Goal: Information Seeking & Learning: Find specific fact

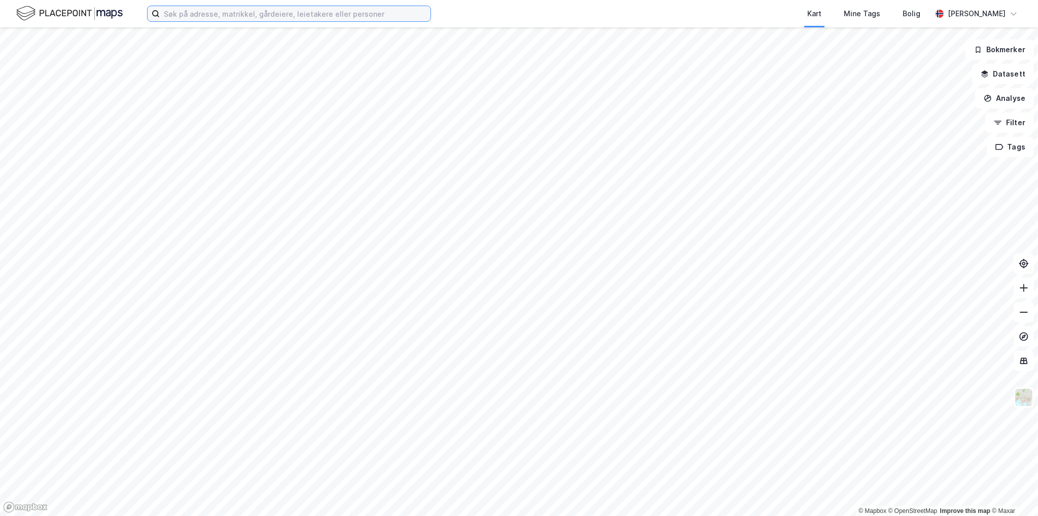
click at [223, 14] on input at bounding box center [295, 13] width 271 height 15
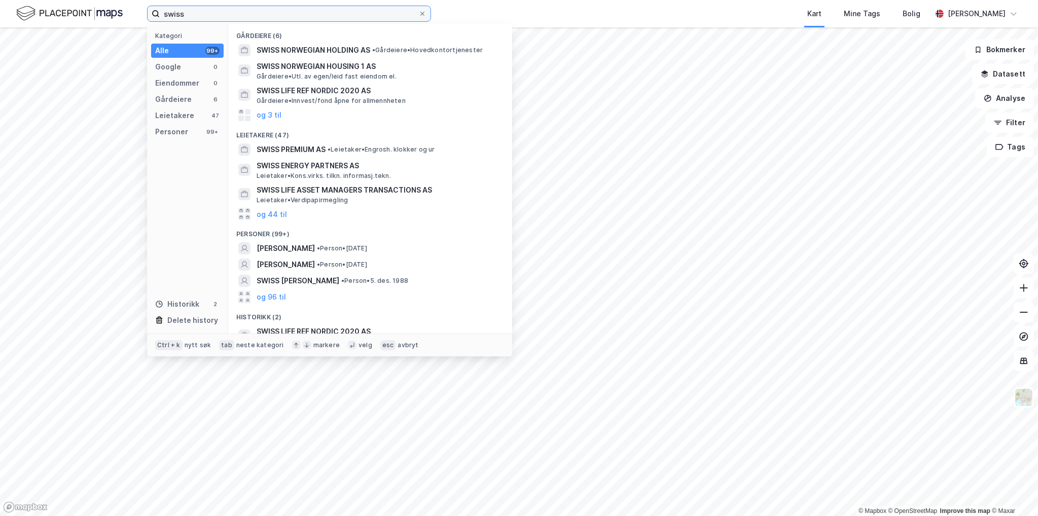
click at [217, 19] on input "swiss" at bounding box center [289, 13] width 259 height 15
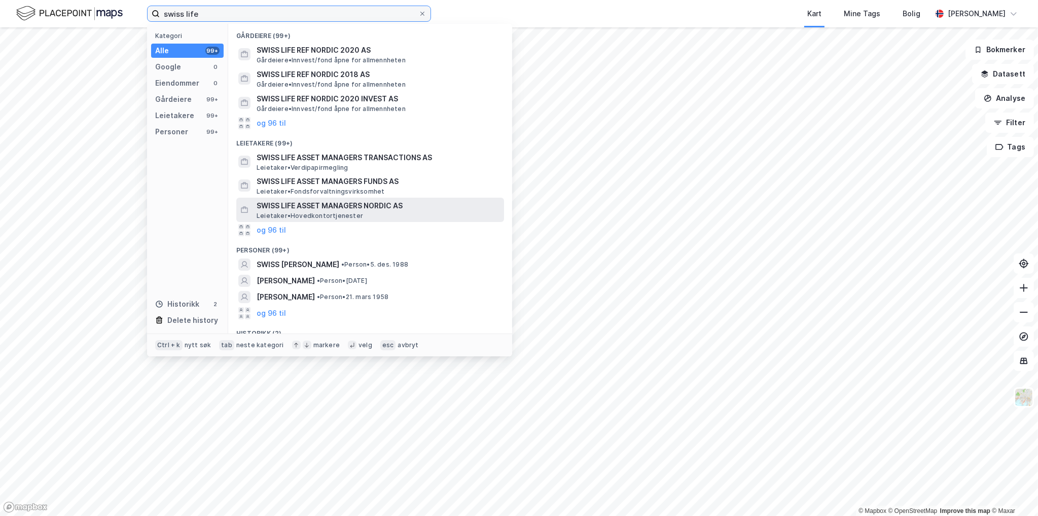
type input "swiss life"
click at [333, 207] on span "SWISS LIFE ASSET MANAGERS NORDIC AS" at bounding box center [378, 206] width 243 height 12
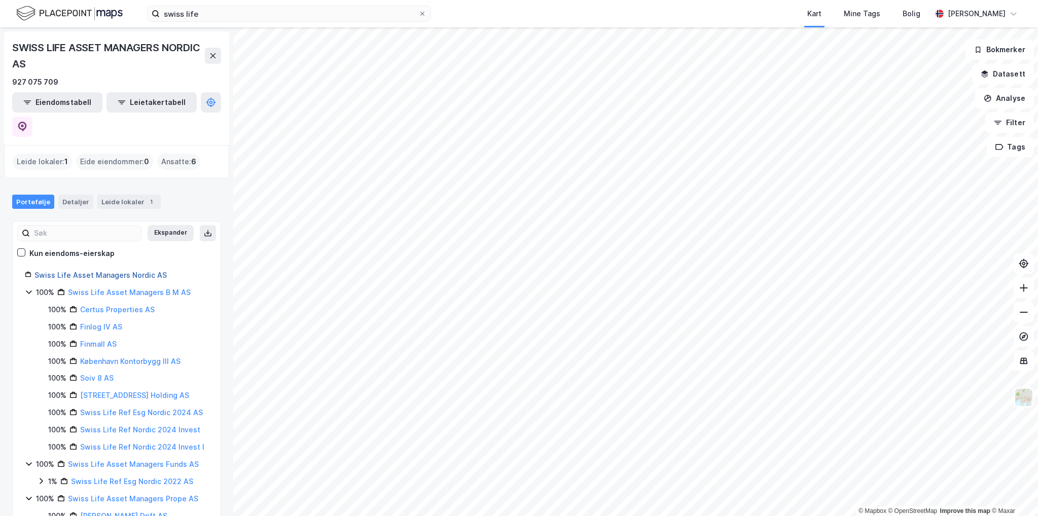
click at [110, 271] on link "Swiss Life Asset Managers Nordic AS" at bounding box center [100, 275] width 132 height 9
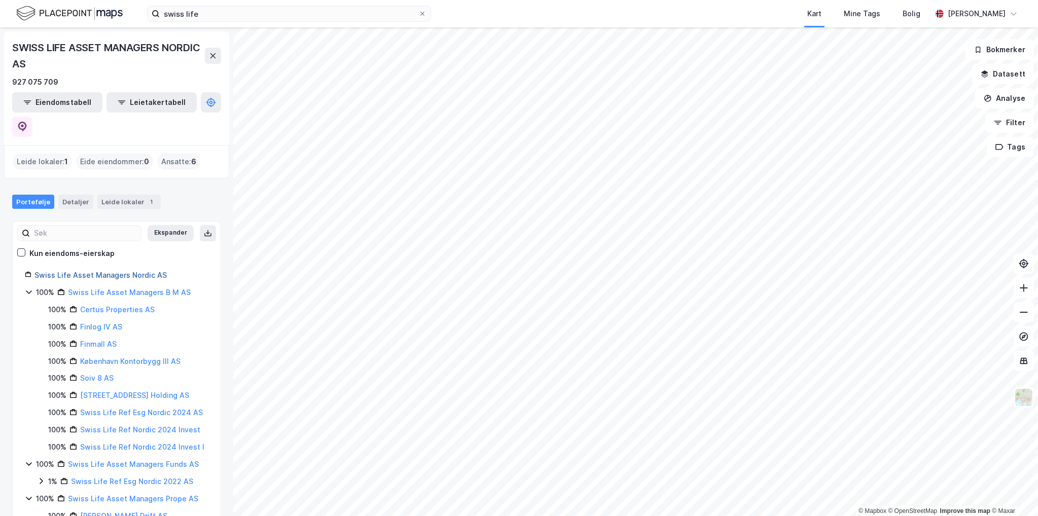
click at [110, 271] on link "Swiss Life Asset Managers Nordic AS" at bounding box center [100, 275] width 132 height 9
click at [112, 288] on link "Swiss Life Asset Managers B M AS" at bounding box center [129, 292] width 123 height 9
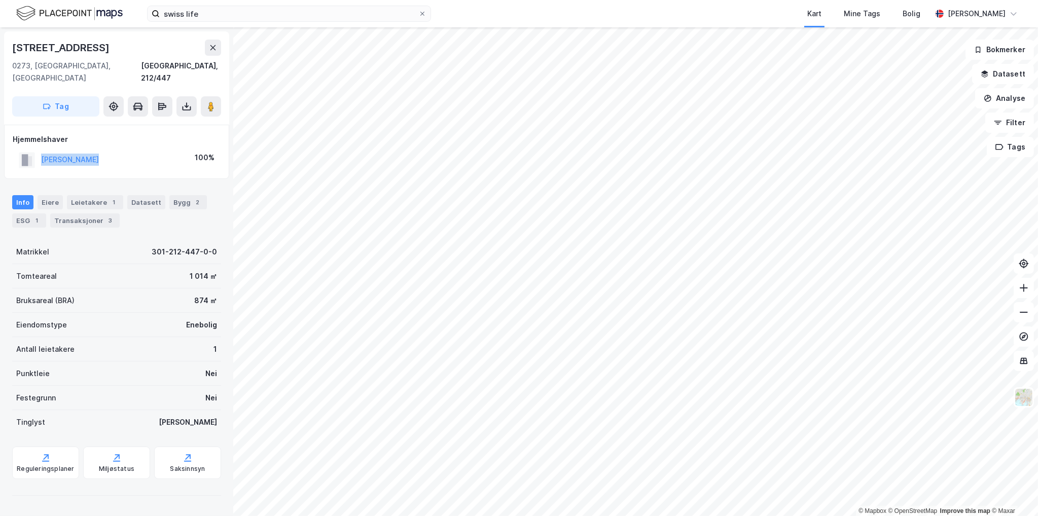
drag, startPoint x: 106, startPoint y: 149, endPoint x: 31, endPoint y: 147, distance: 75.6
click at [31, 150] on div "[PERSON_NAME] 100%" at bounding box center [117, 160] width 208 height 21
copy button "[PERSON_NAME]"
